Goal: Task Accomplishment & Management: Complete application form

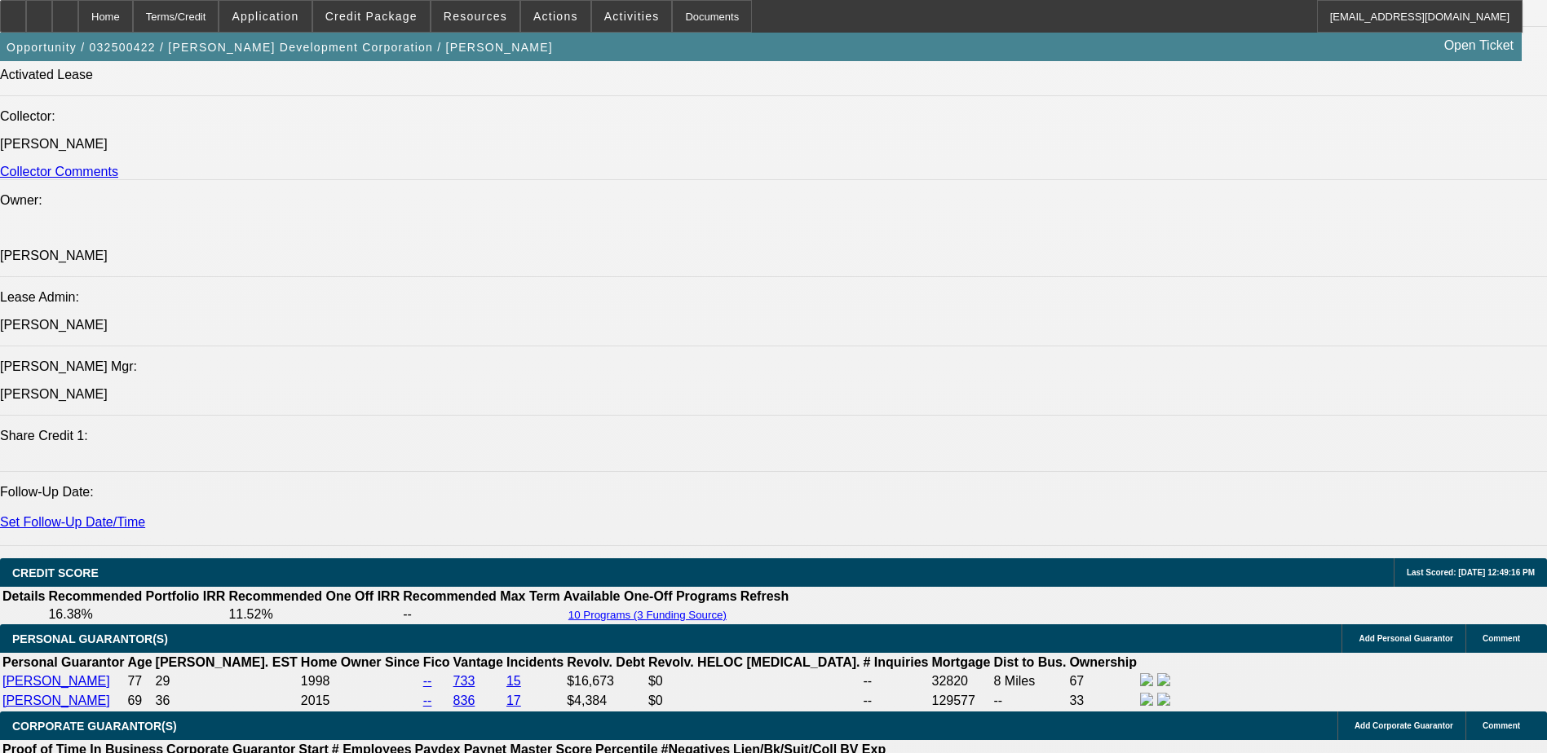
select select "0"
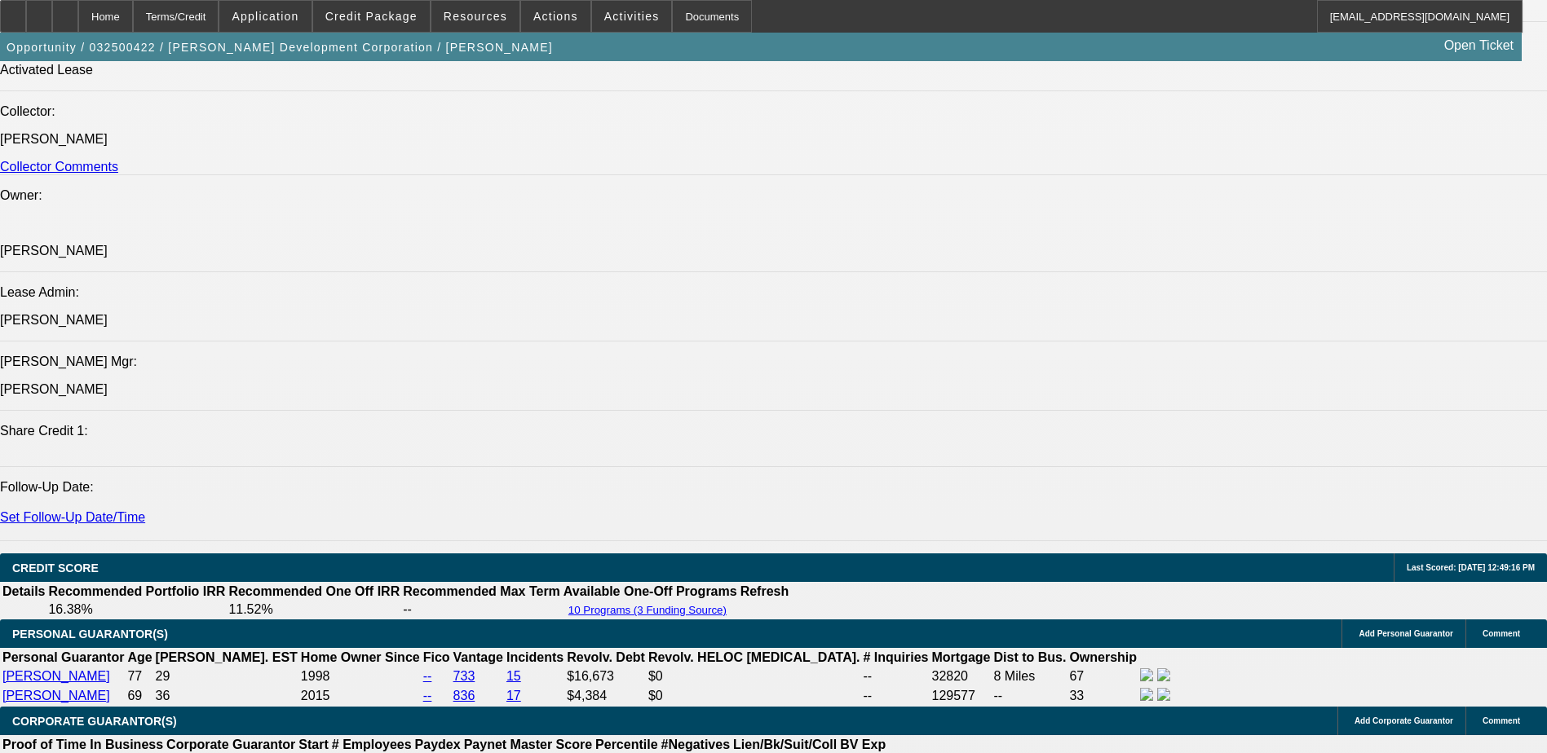
select select "0.1"
select select "0"
select select "0.1"
select select "0"
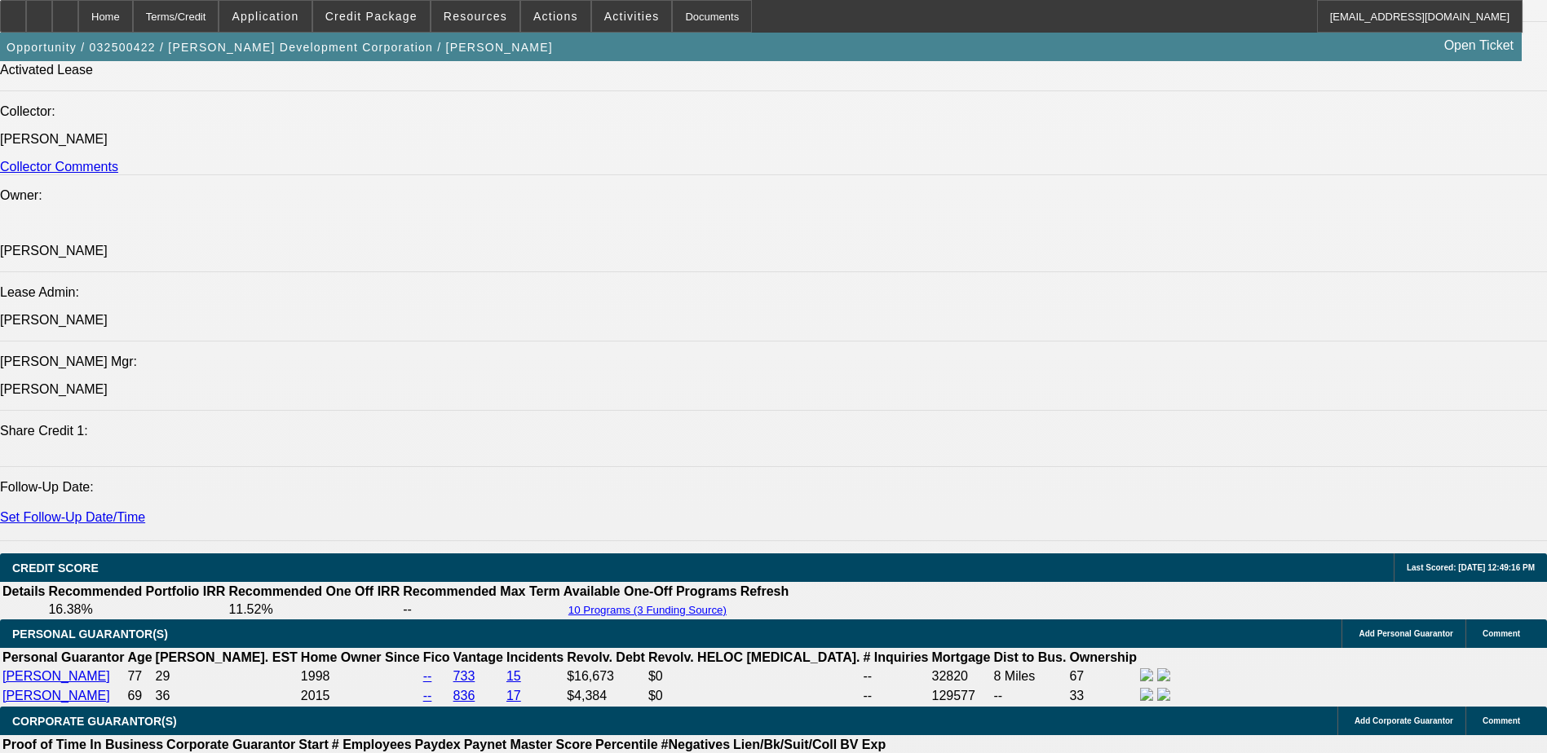
select select "2"
select select "0.1"
select select "0"
select select "2"
select select "0.1"
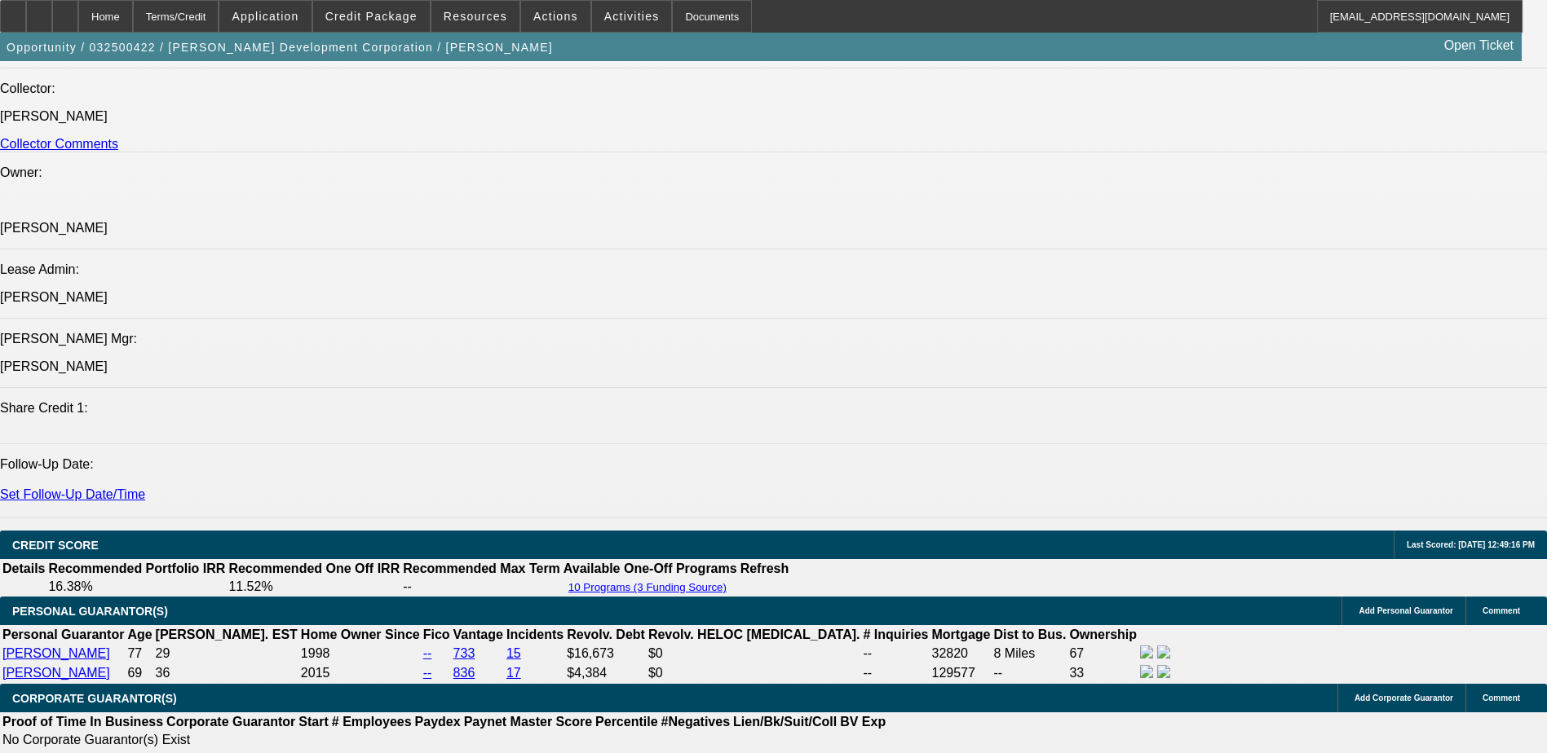
select select "1"
select select "2"
select select "4"
select select "1"
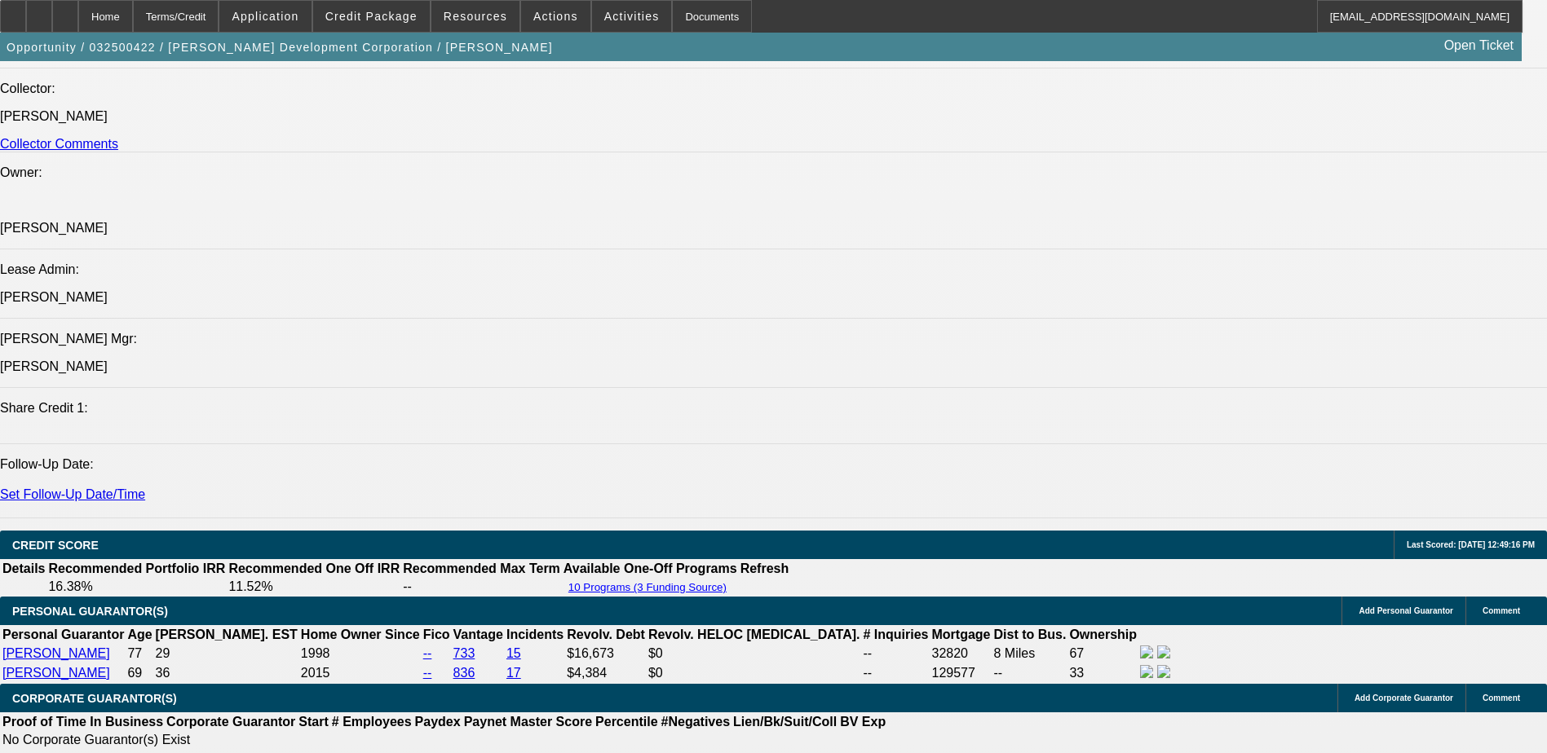
select select "4"
select select "1"
select select "2"
select select "4"
select select "1"
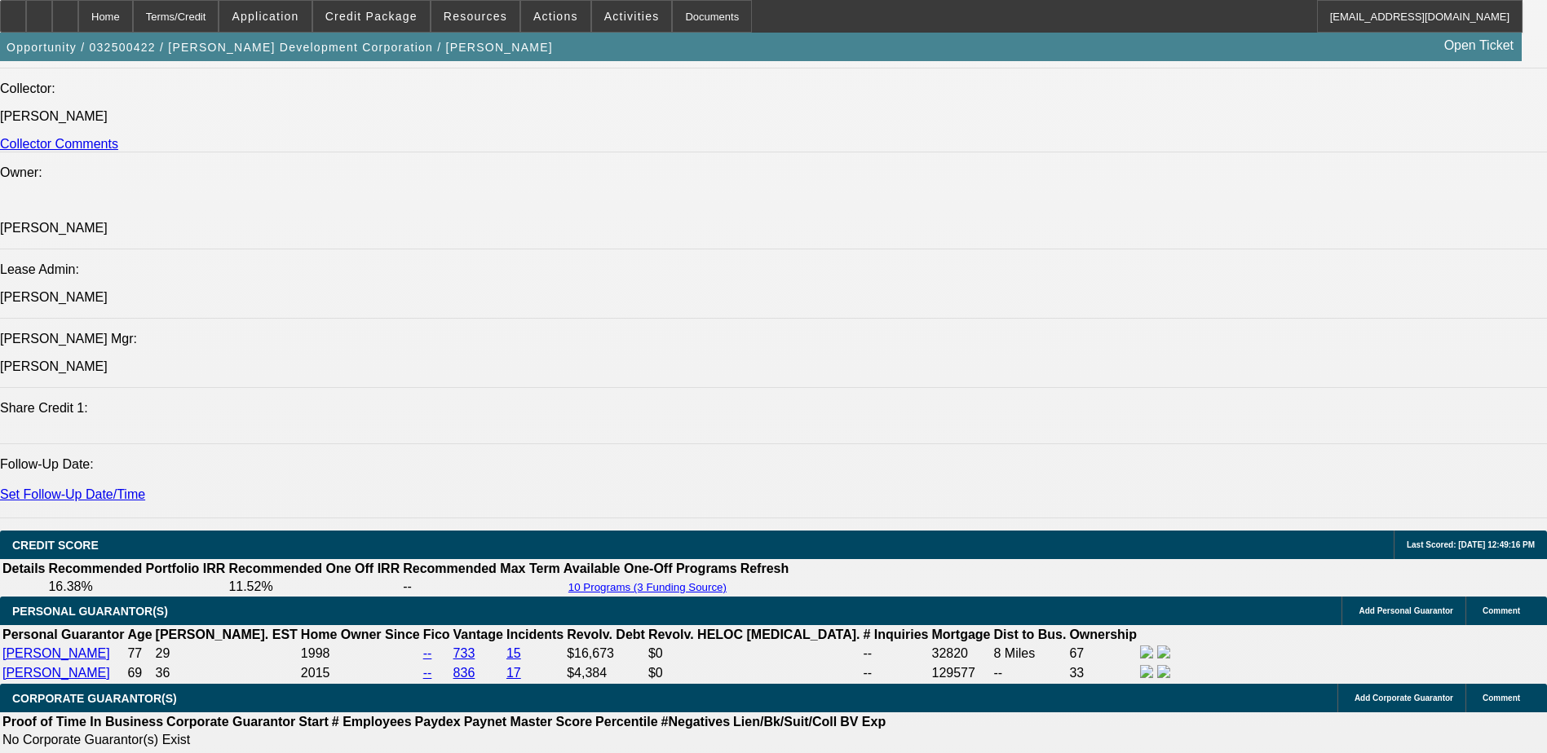
select select "2"
select select "4"
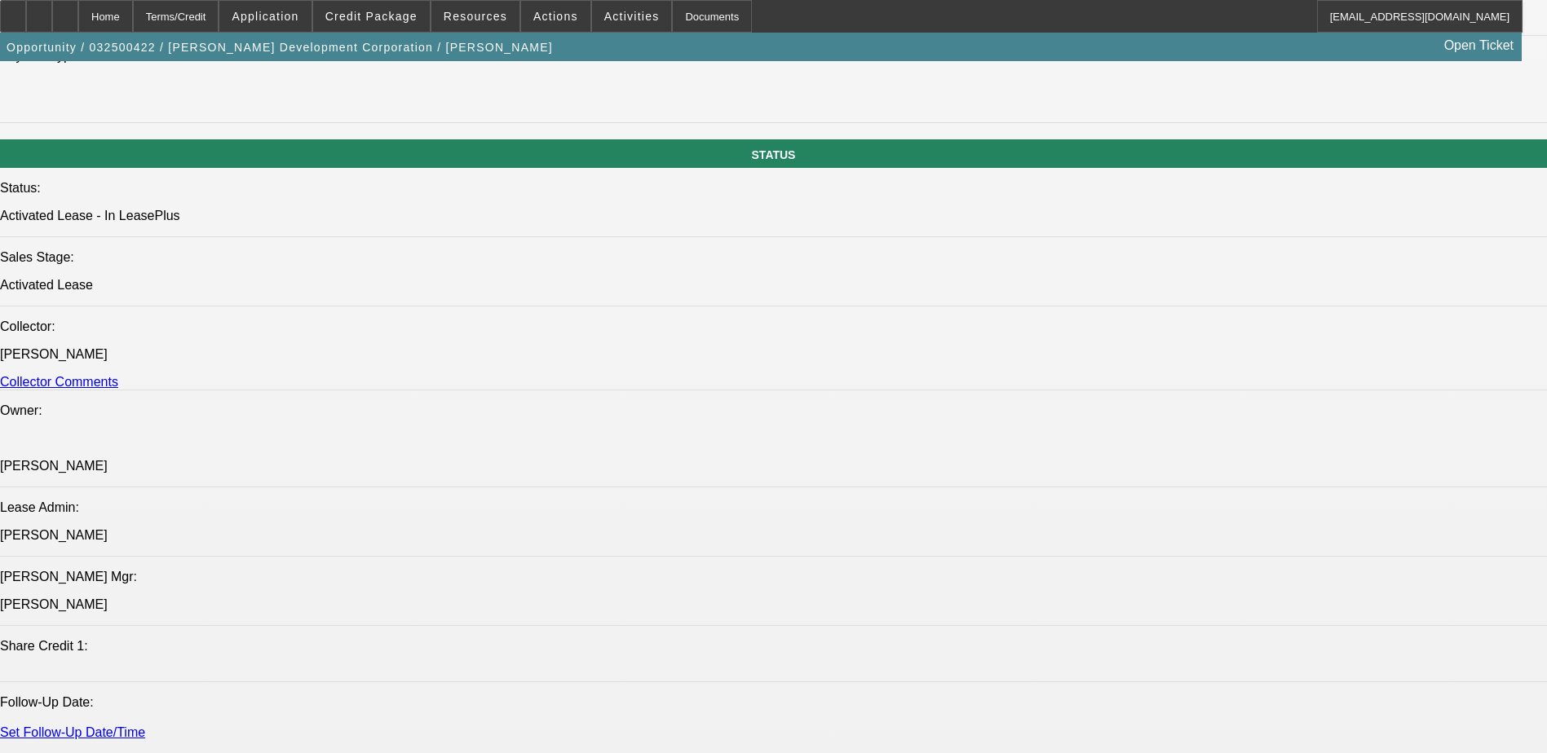
scroll to position [1469, 0]
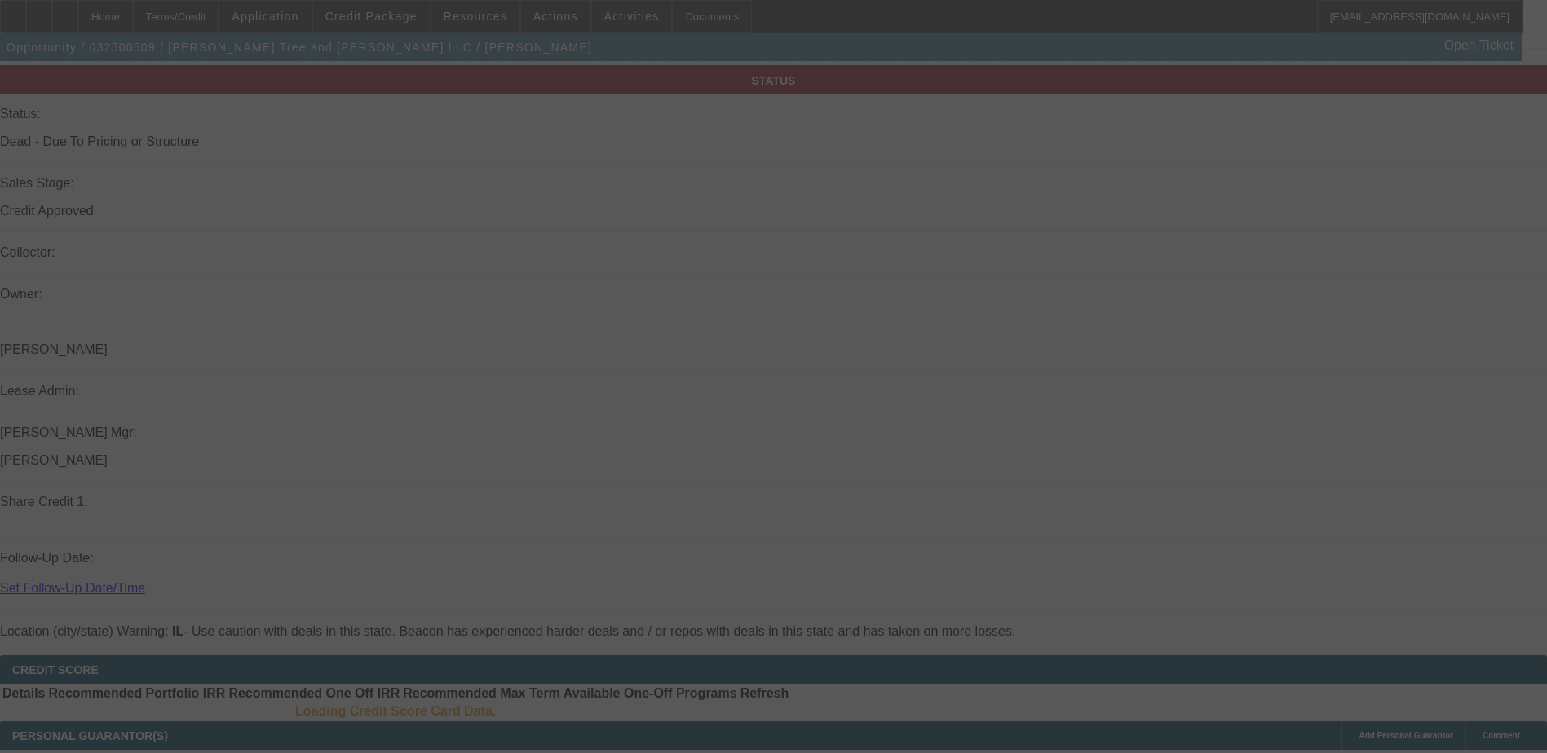
scroll to position [1714, 0]
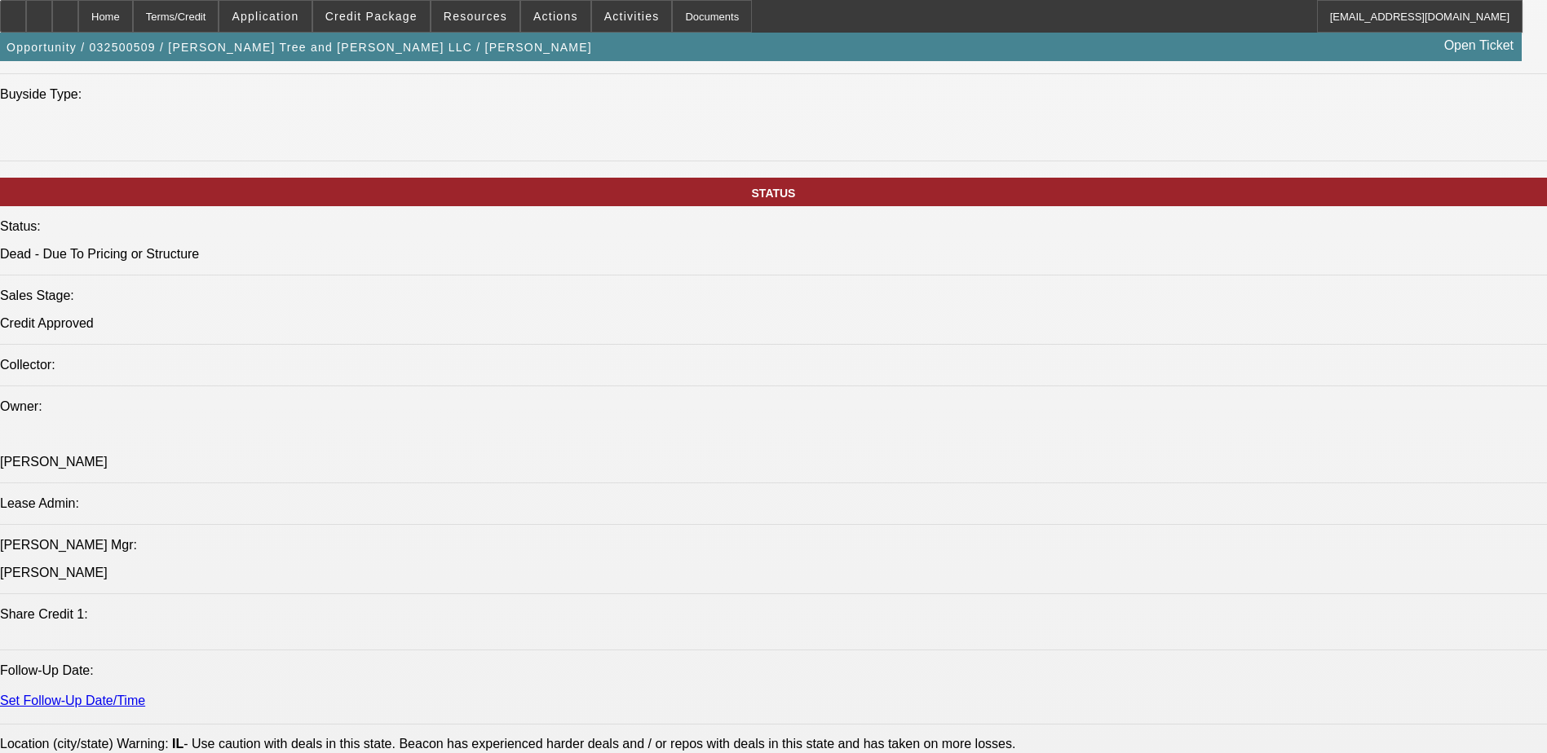
select select "0"
select select "2"
select select "0"
select select "2"
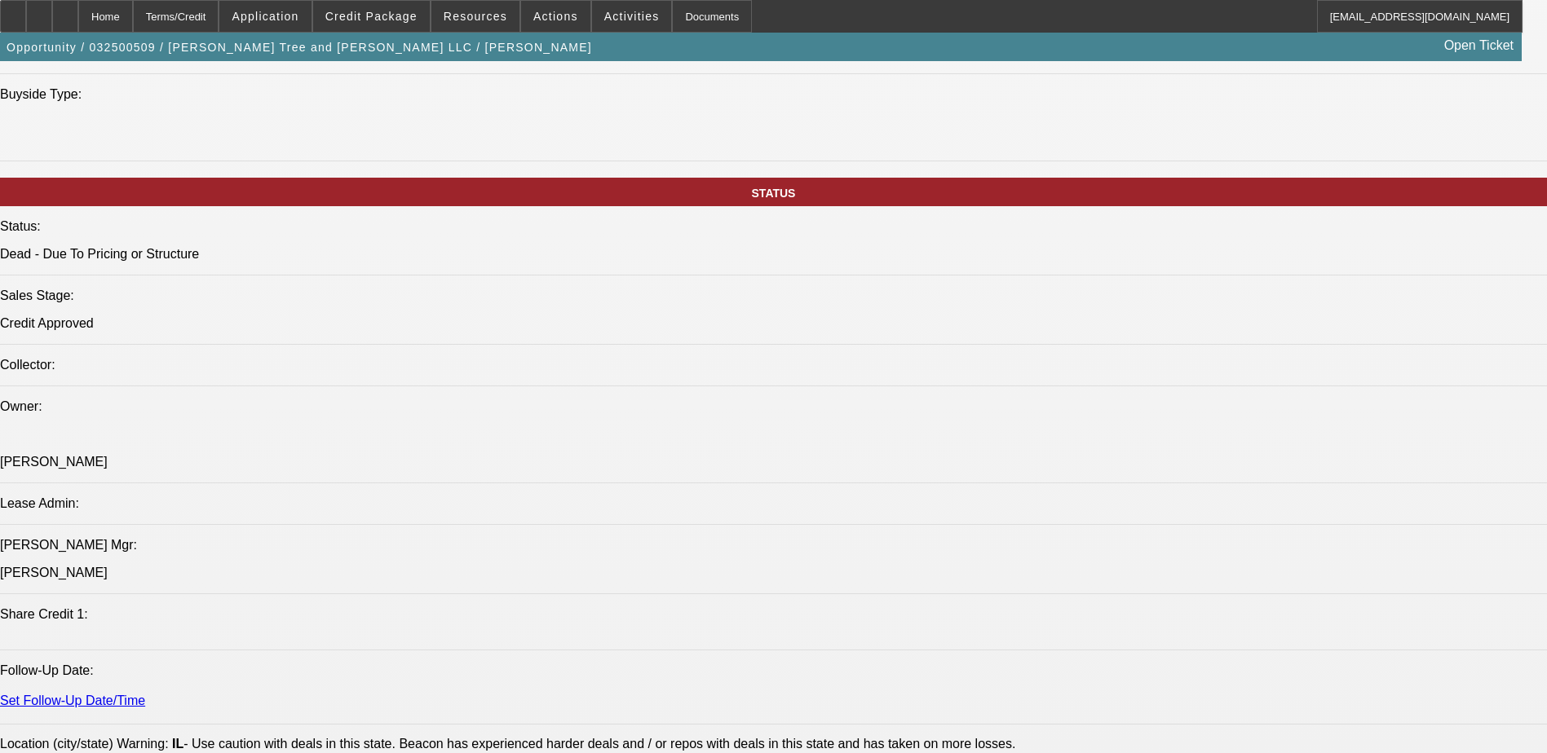
select select "0"
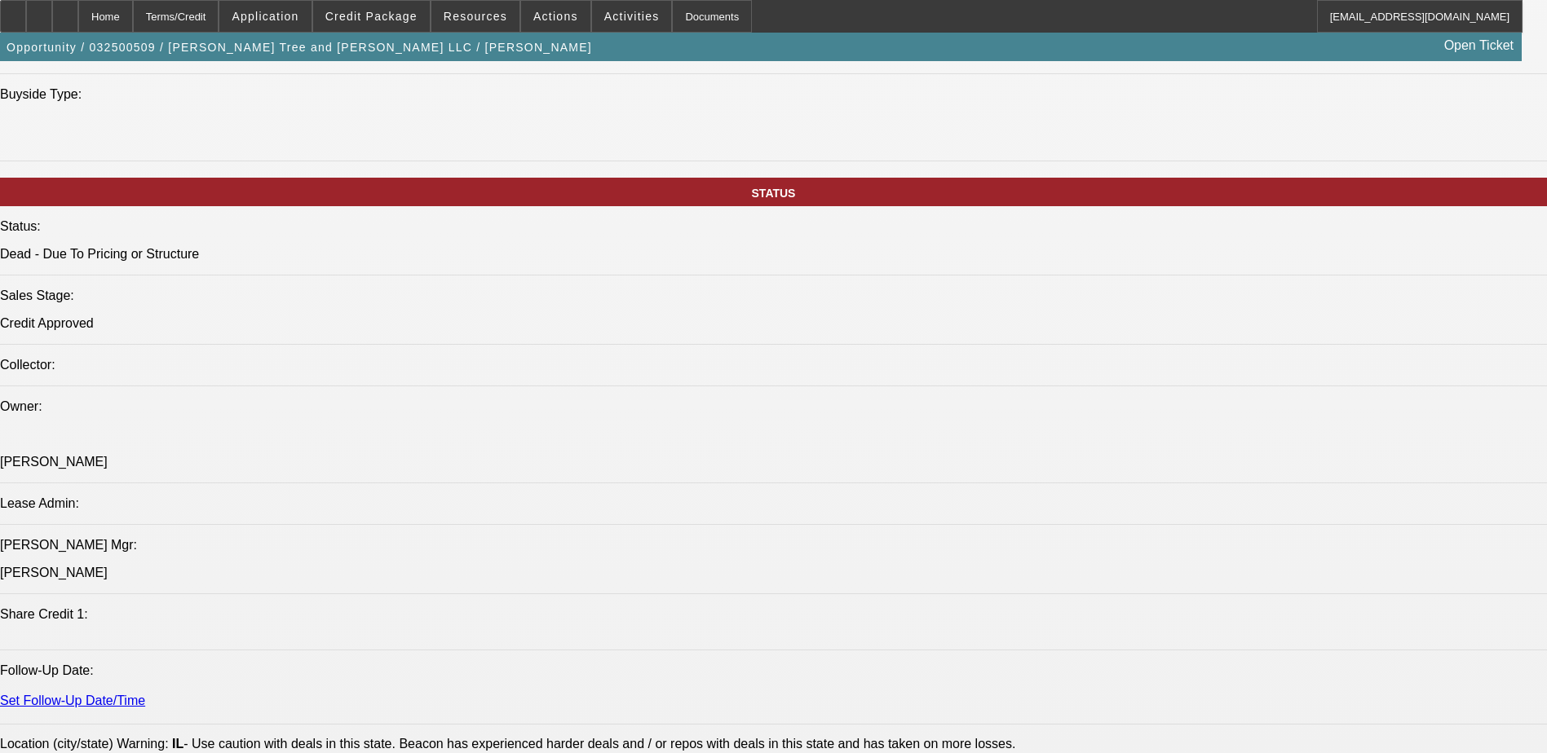
select select "0"
select select "1"
select select "2"
select select "6"
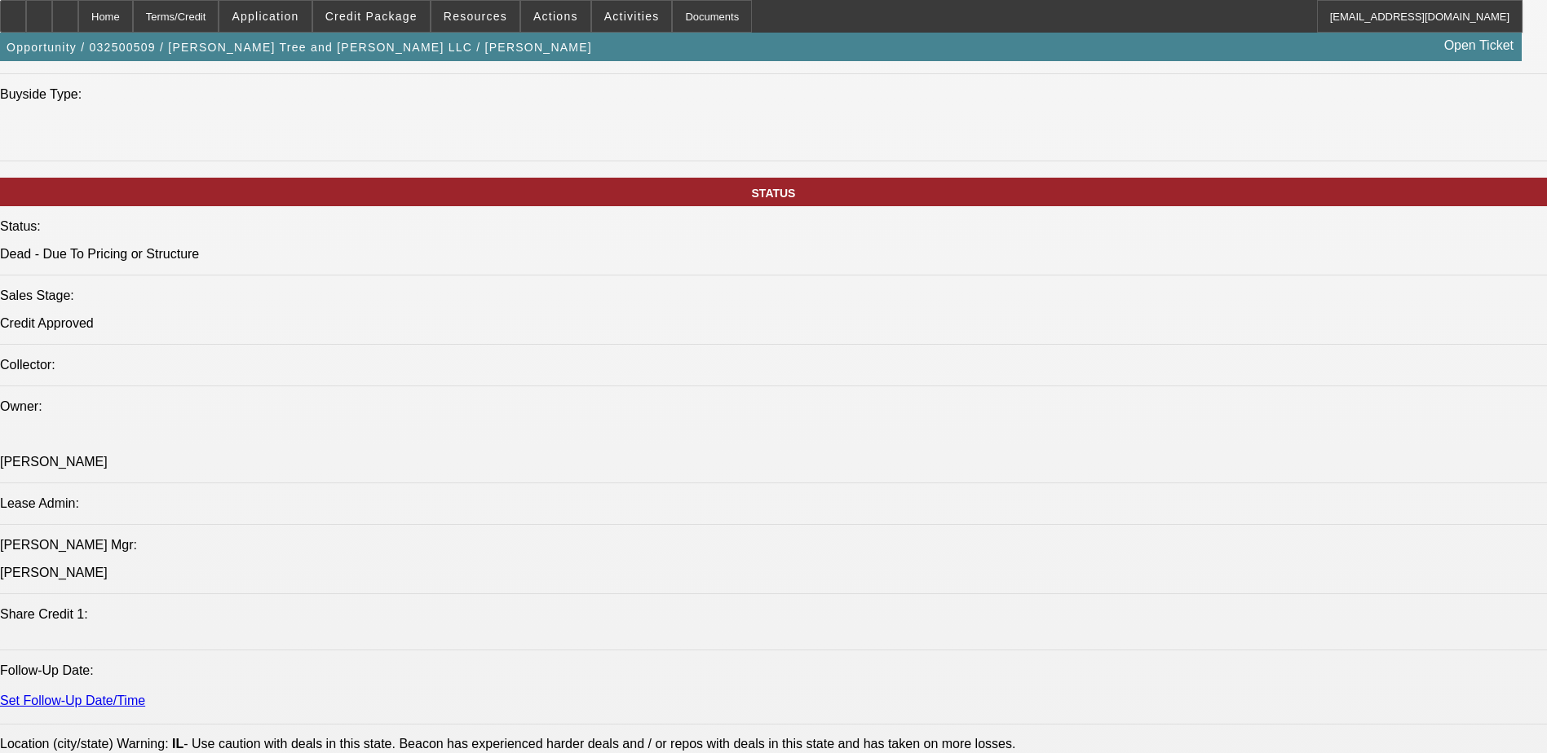
select select "1"
select select "2"
select select "6"
select select "1"
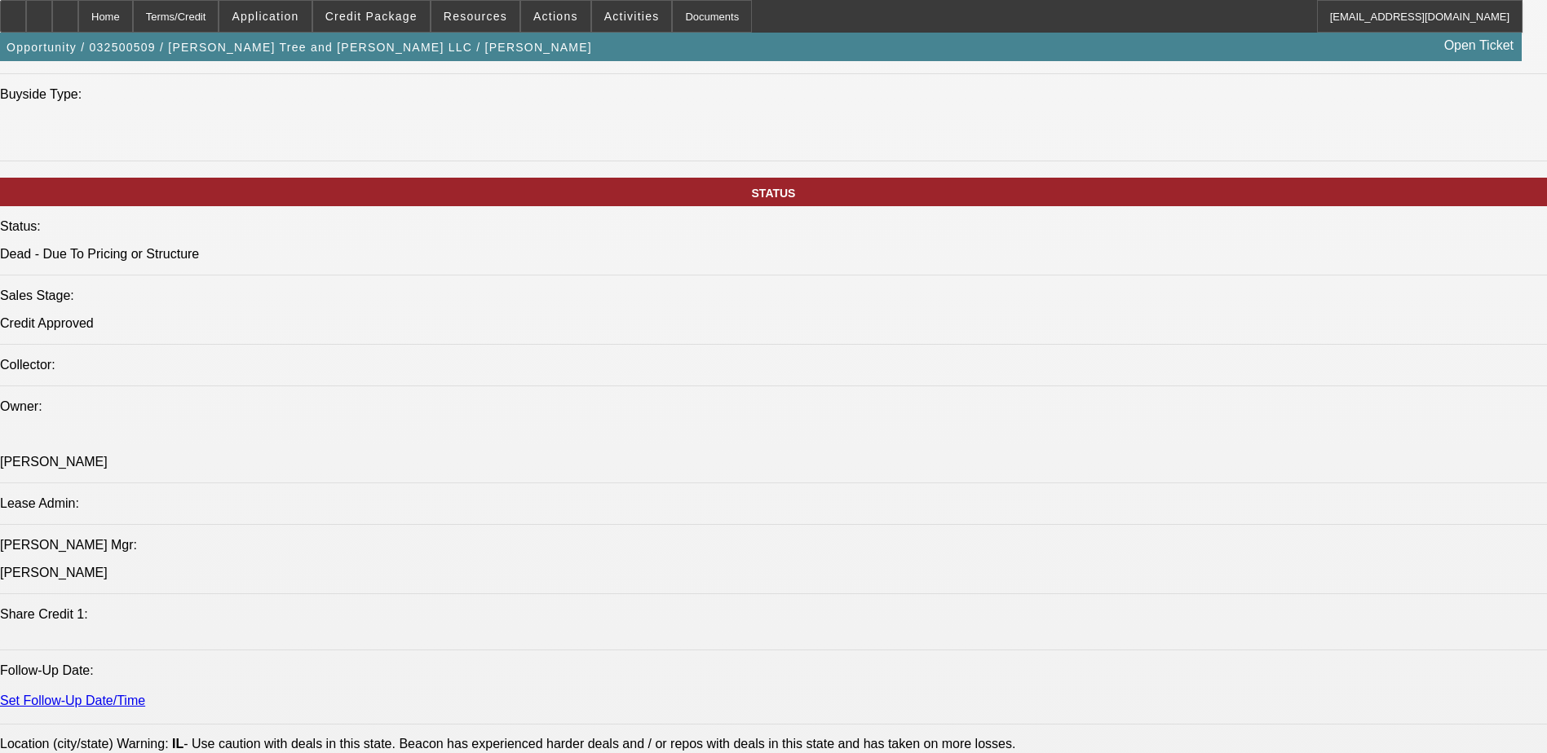
select select "6"
select select "1"
select select "6"
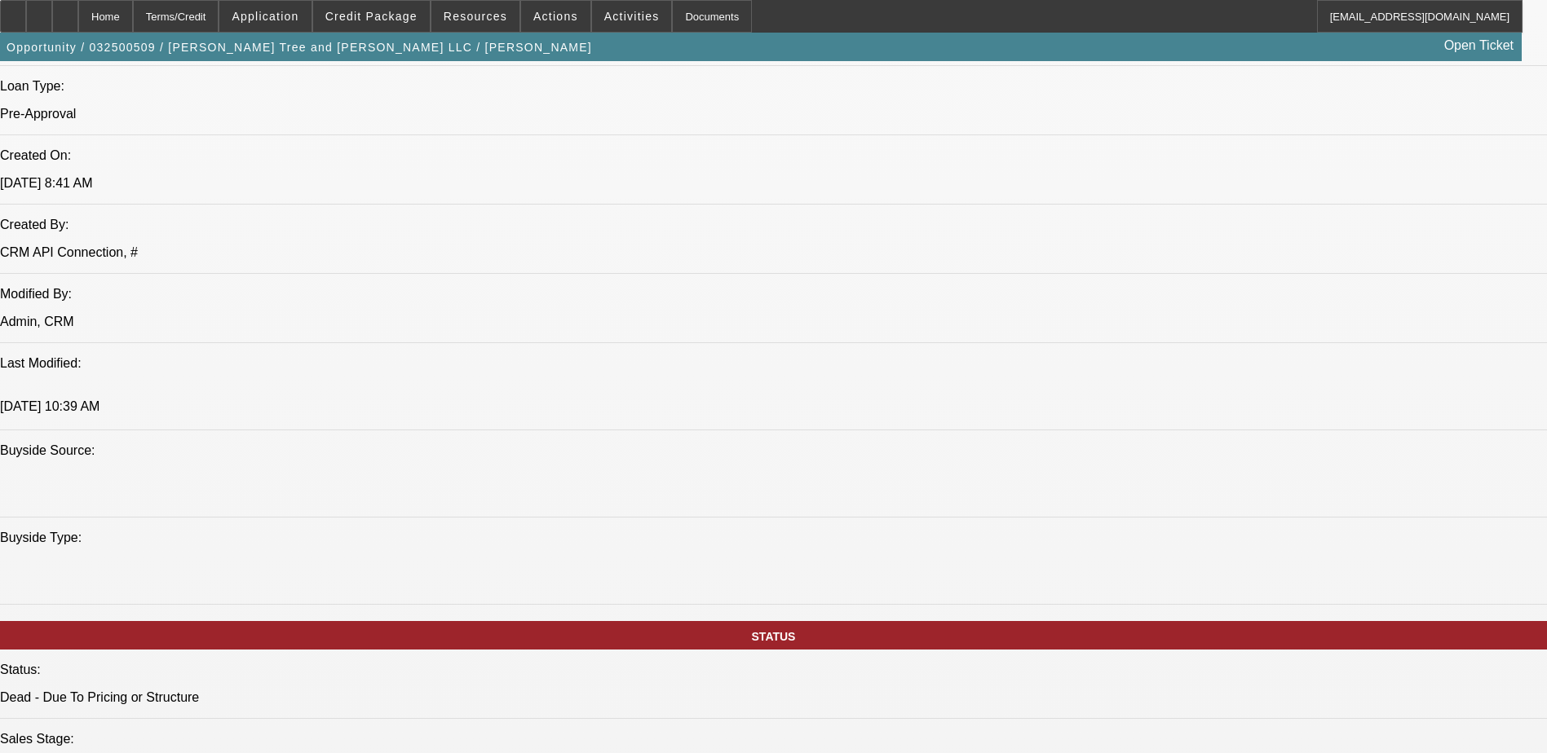
scroll to position [980, 0]
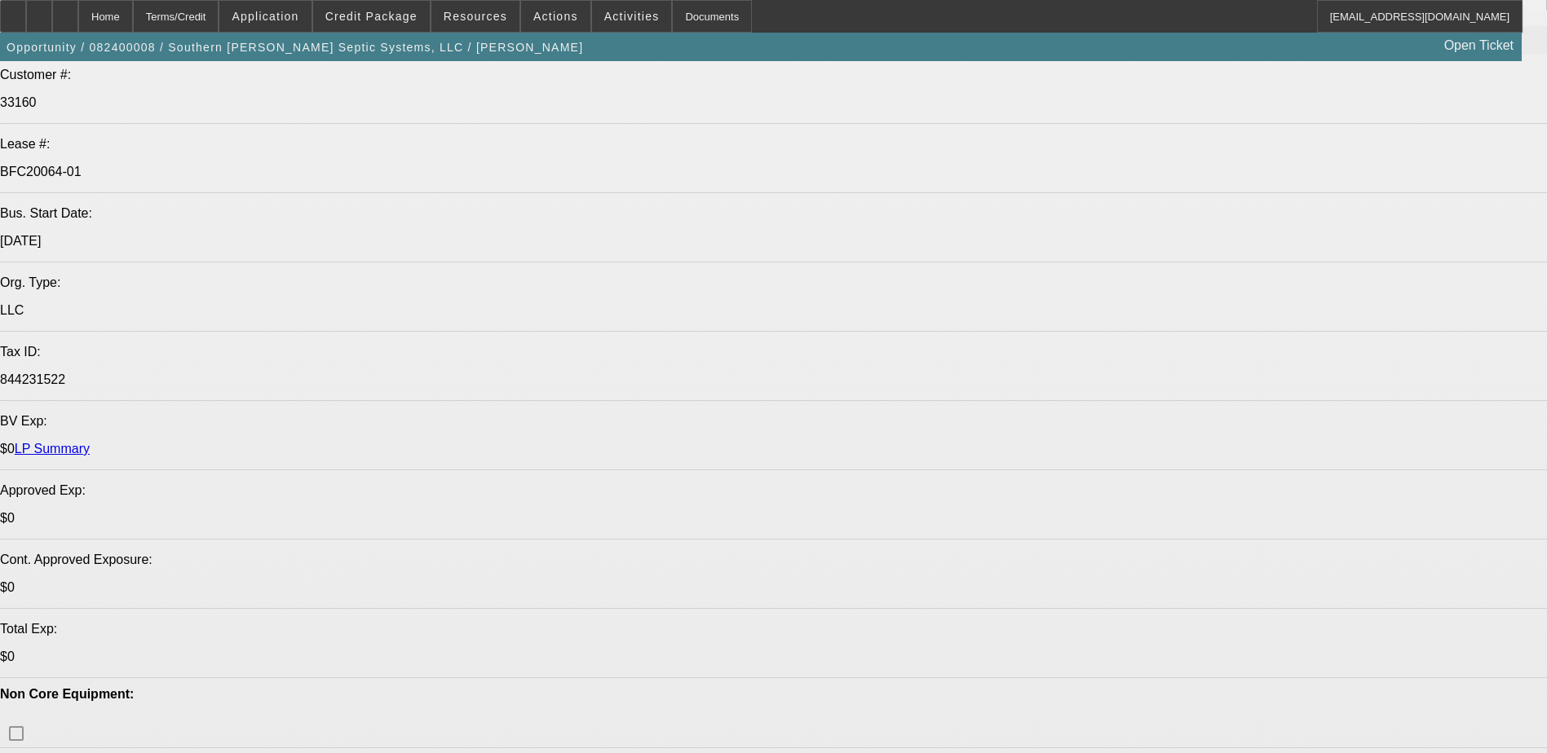
select select "0"
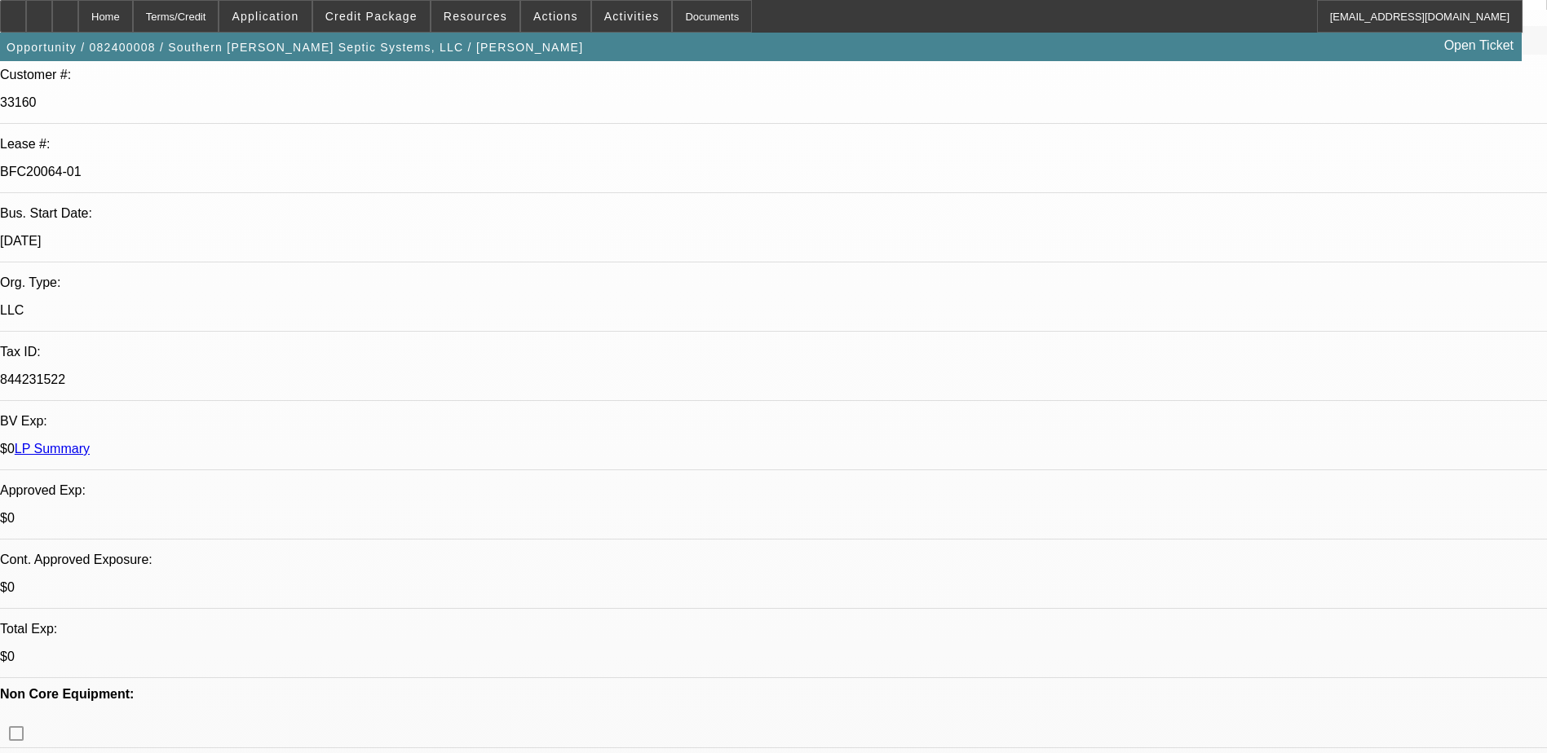
select select "0"
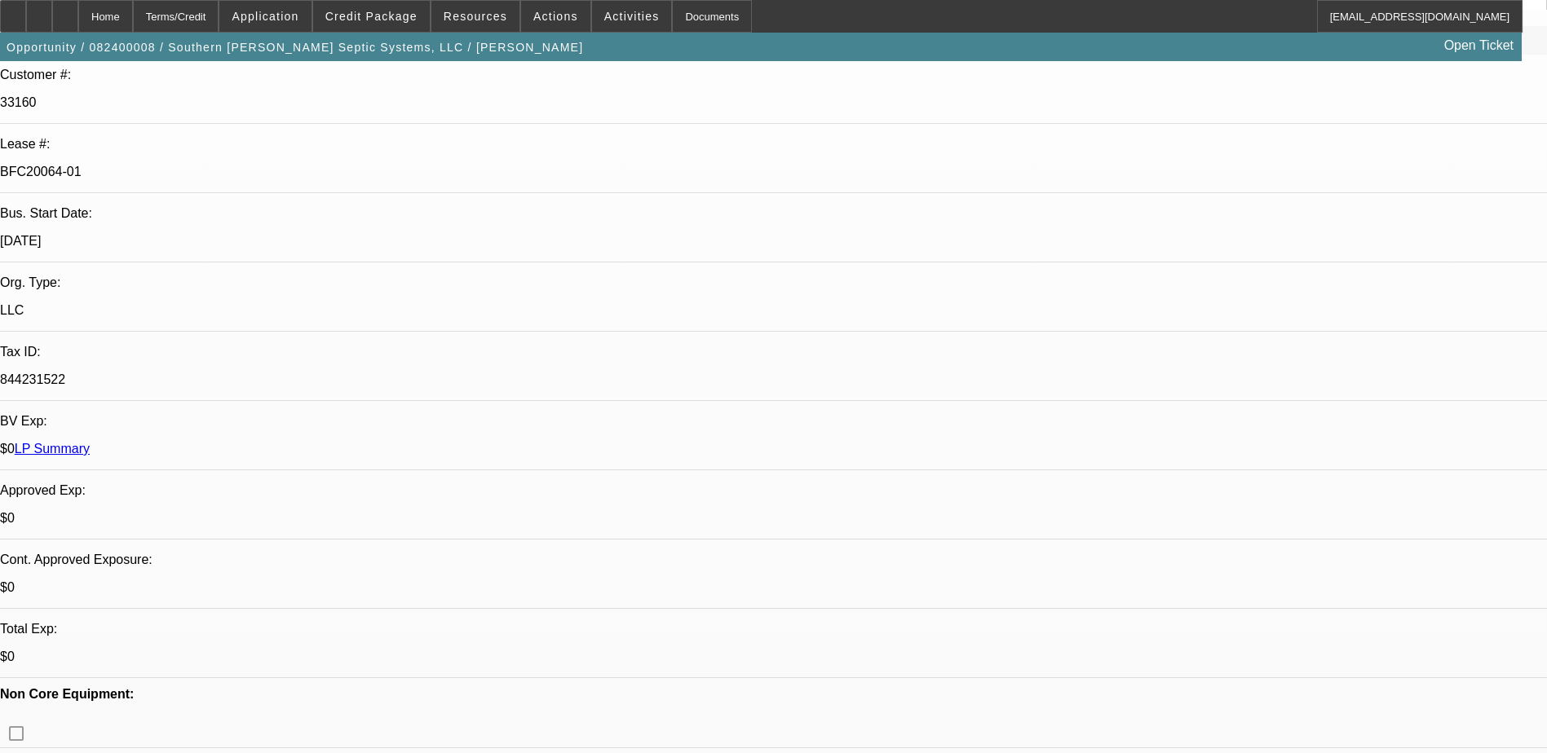
select select "0"
select select "0.1"
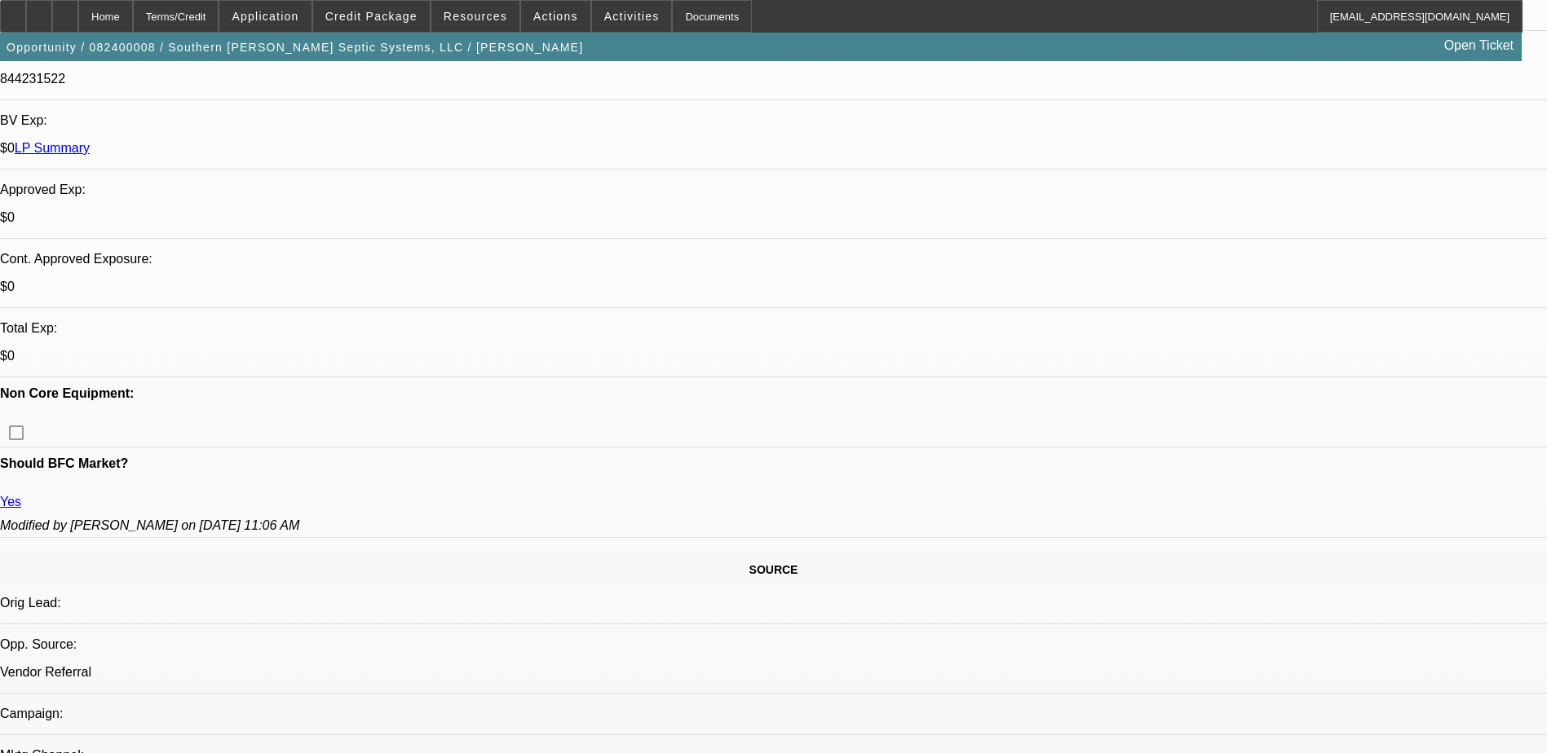
select select "1"
select select "3"
select select "6"
select select "1"
select select "3"
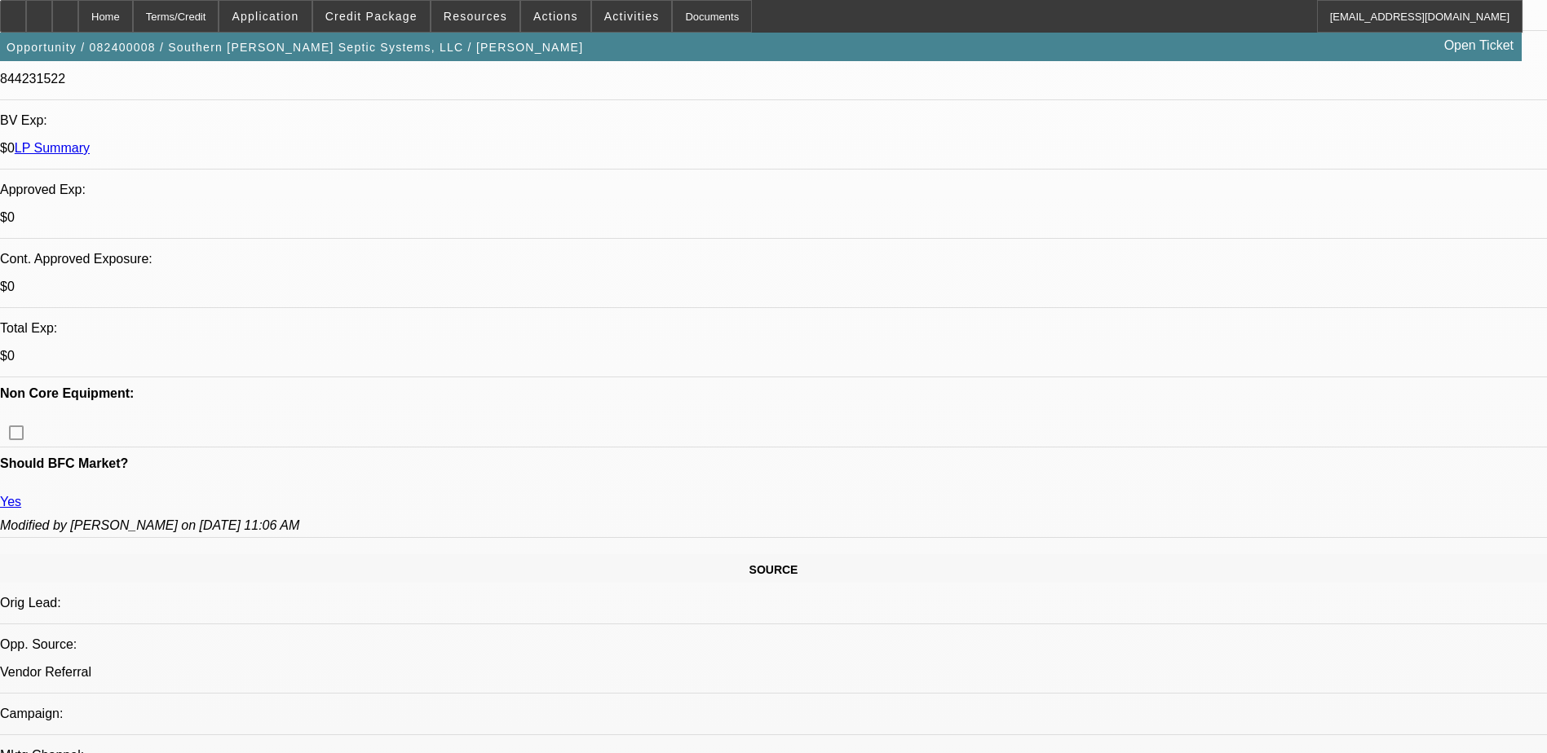
select select "6"
select select "1"
select select "3"
select select "6"
select select "1"
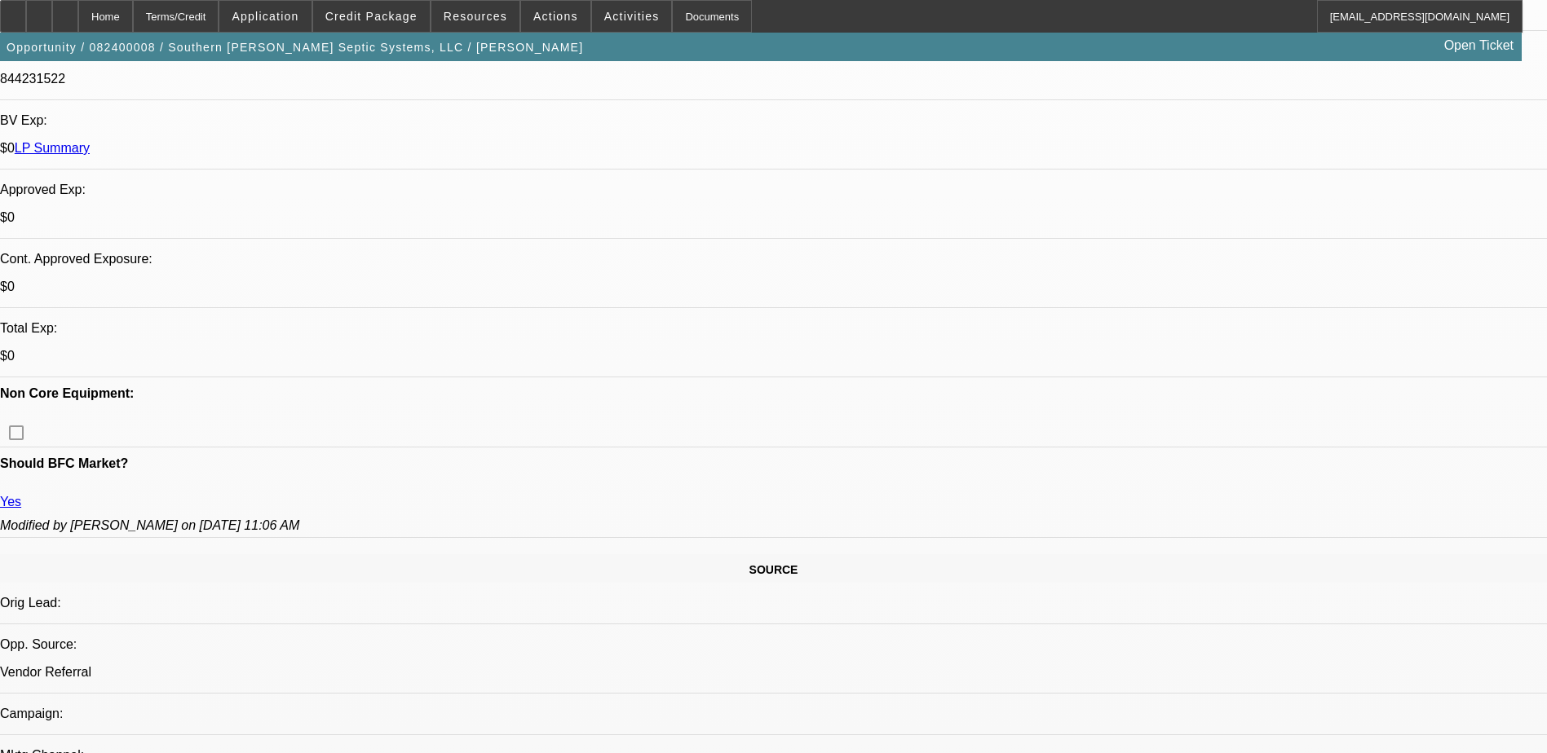
select select "3"
select select "4"
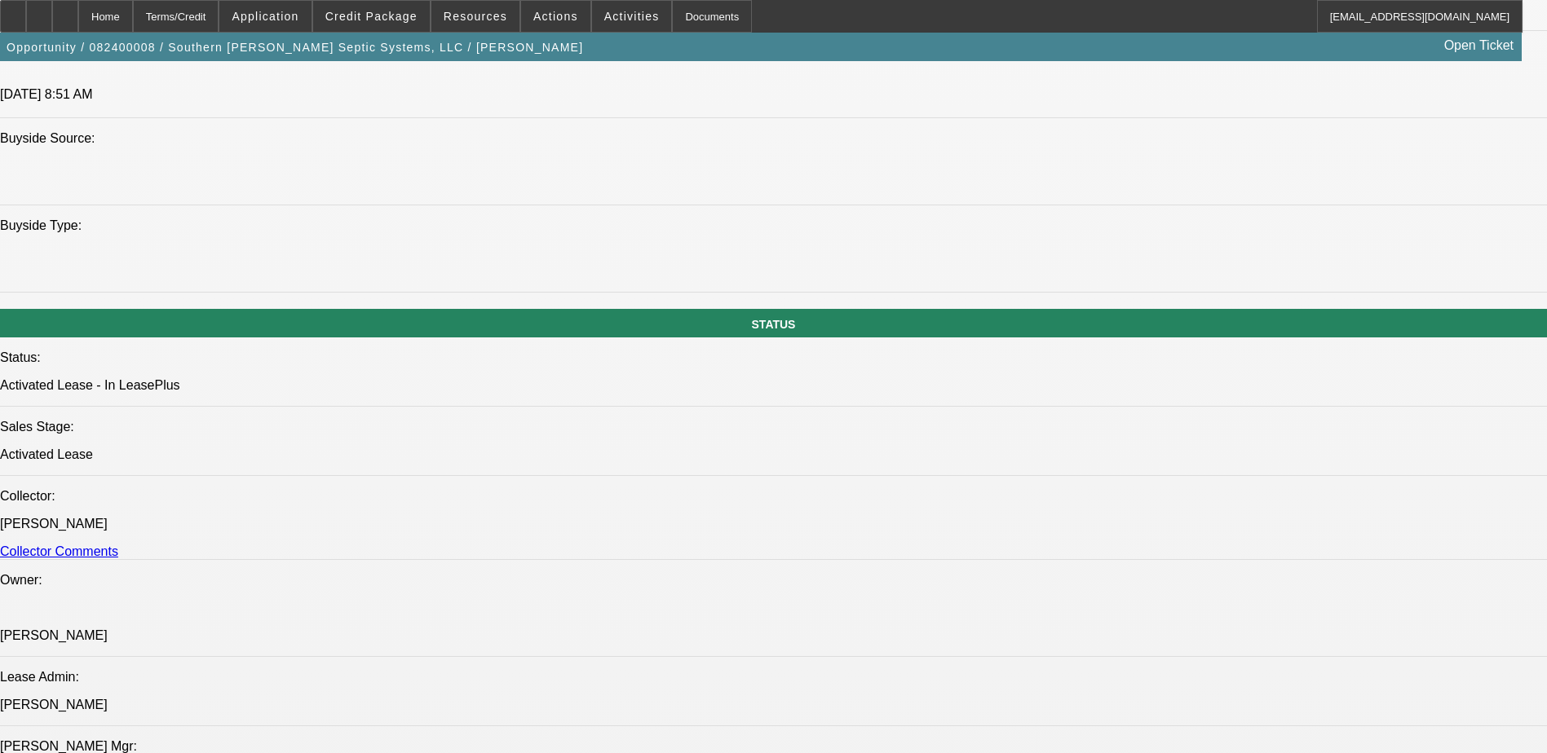
scroll to position [1549, 0]
